Goal: Task Accomplishment & Management: Manage account settings

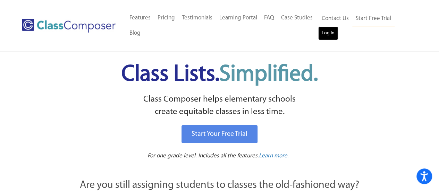
click at [327, 37] on link "Log In" at bounding box center [329, 33] width 20 height 14
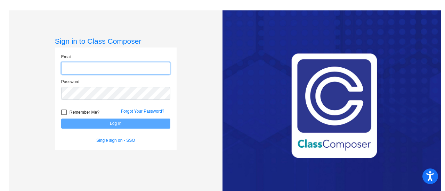
type input "sfeith@husd.com"
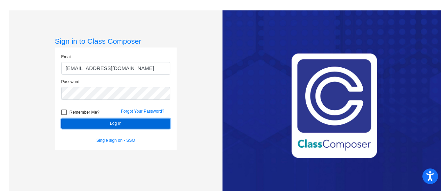
click at [118, 123] on button "Log In" at bounding box center [115, 124] width 109 height 10
